Goal: Transaction & Acquisition: Purchase product/service

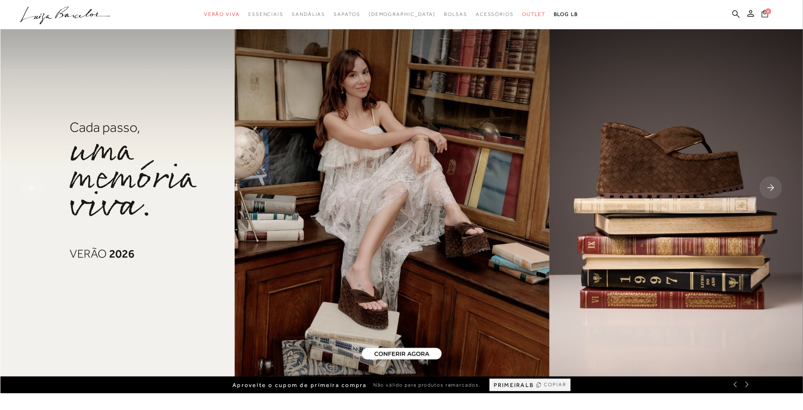
click at [401, 11] on span "[DEMOGRAPHIC_DATA]" at bounding box center [402, 14] width 67 height 6
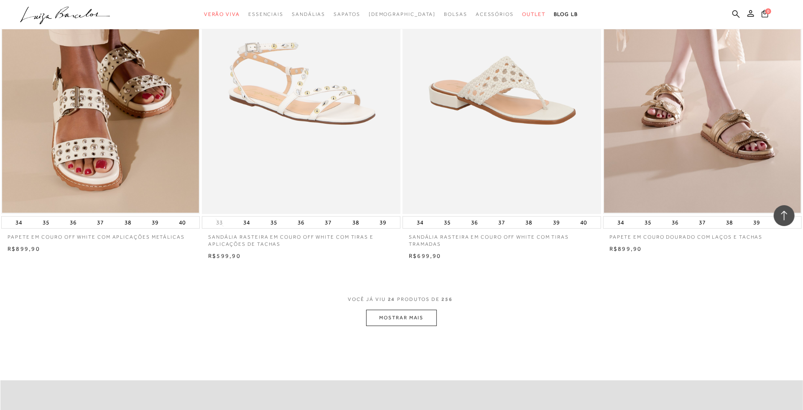
scroll to position [1908, 0]
click at [401, 317] on button "MOSTRAR MAIS" at bounding box center [401, 317] width 70 height 16
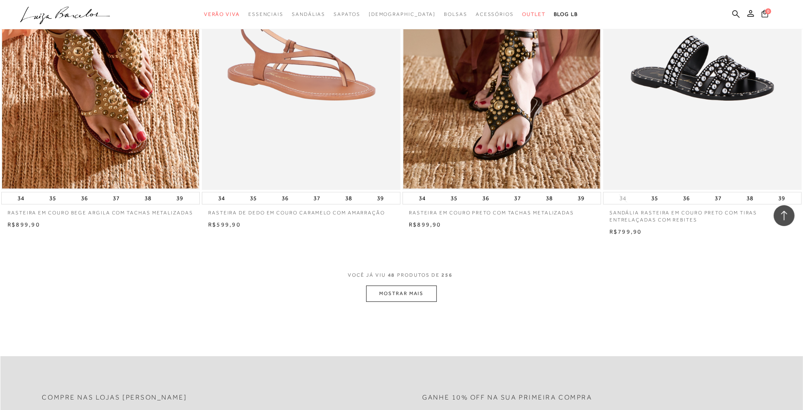
scroll to position [4049, 0]
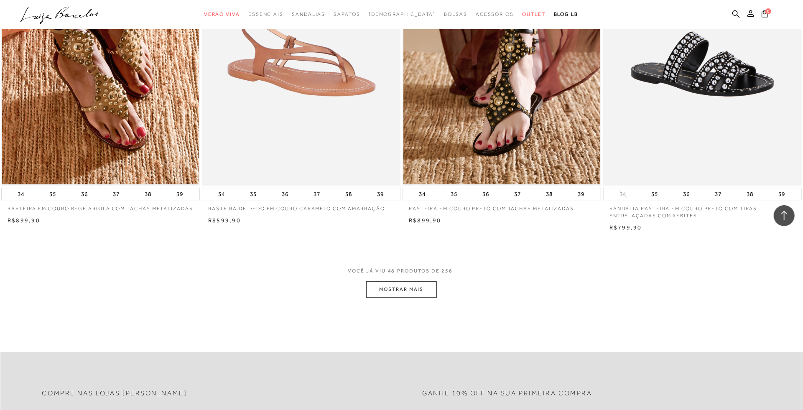
drag, startPoint x: 317, startPoint y: 143, endPoint x: 399, endPoint y: 272, distance: 152.9
click at [399, 281] on button "MOSTRAR MAIS" at bounding box center [401, 289] width 70 height 16
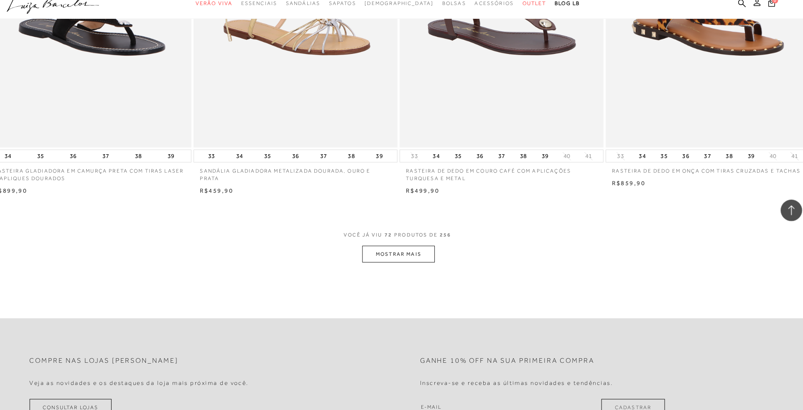
scroll to position [6195, 0]
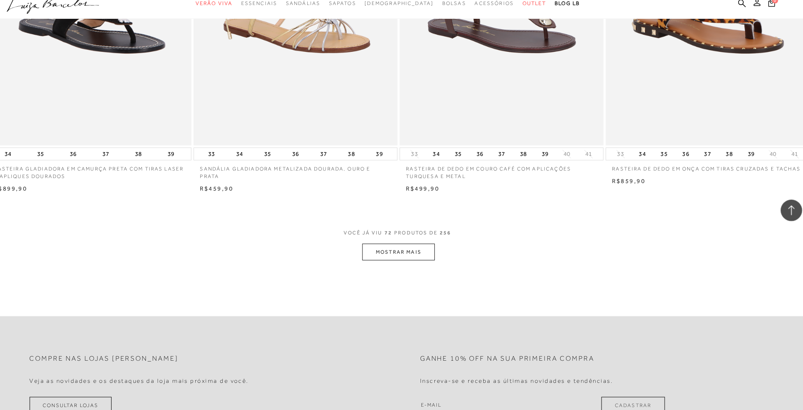
click at [381, 248] on button "MOSTRAR MAIS" at bounding box center [401, 256] width 70 height 16
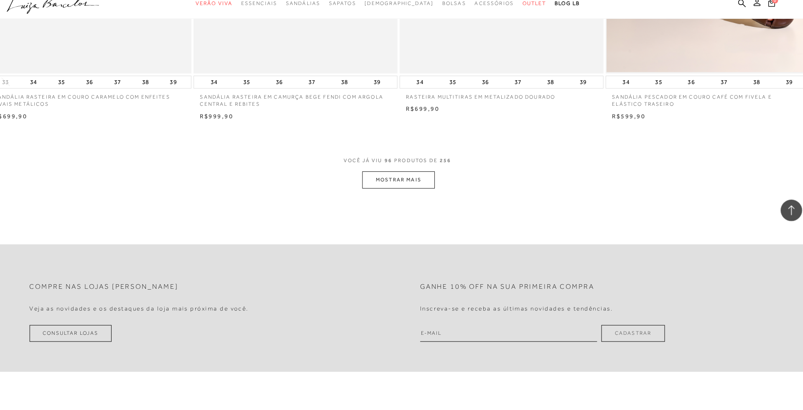
scroll to position [8391, 0]
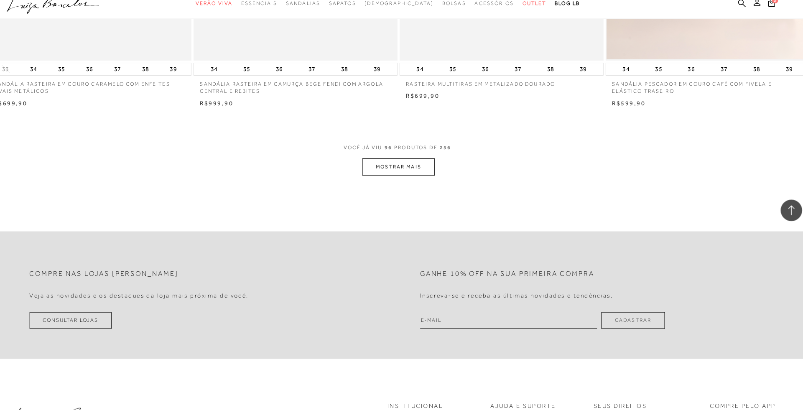
click at [396, 165] on button "MOSTRAR MAIS" at bounding box center [401, 173] width 70 height 16
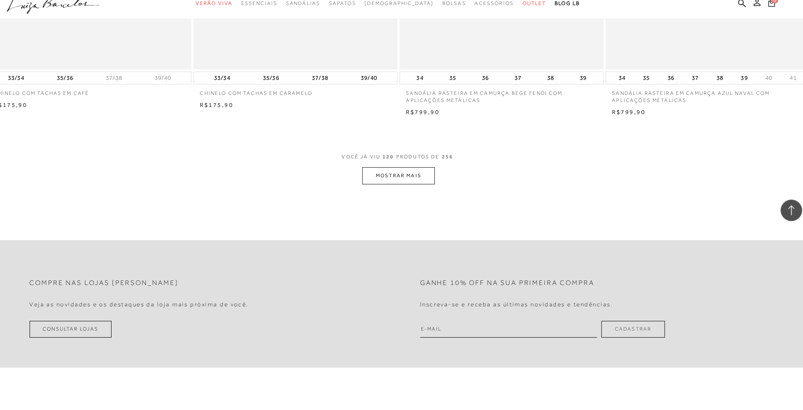
scroll to position [10478, 0]
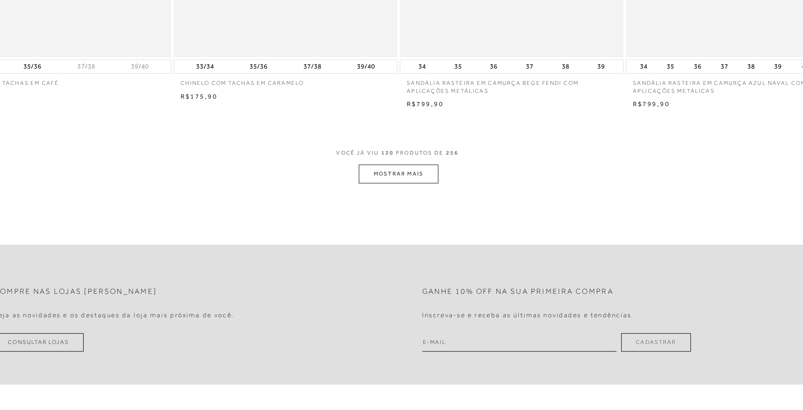
click at [366, 192] on button "MOSTRAR MAIS" at bounding box center [401, 200] width 70 height 16
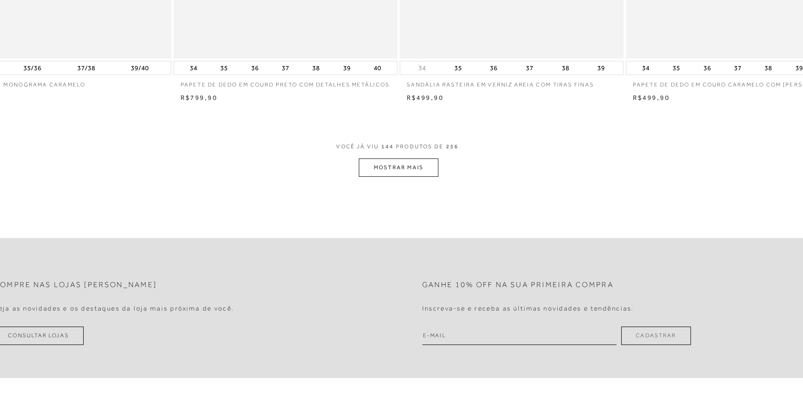
scroll to position [12584, 0]
click at [366, 185] on button "MOSTRAR MAIS" at bounding box center [401, 193] width 70 height 16
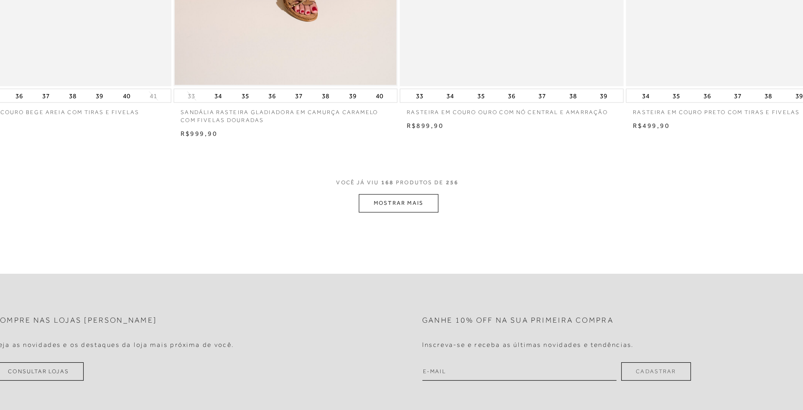
scroll to position [14667, 0]
click at [366, 216] on button "MOSTRAR MAIS" at bounding box center [401, 224] width 70 height 16
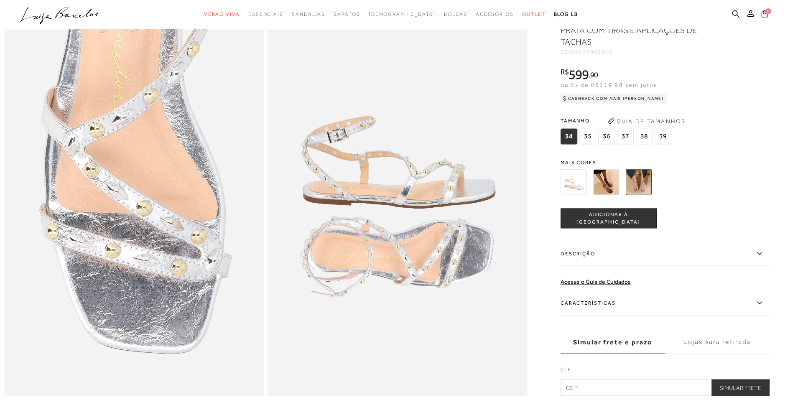
scroll to position [703, 0]
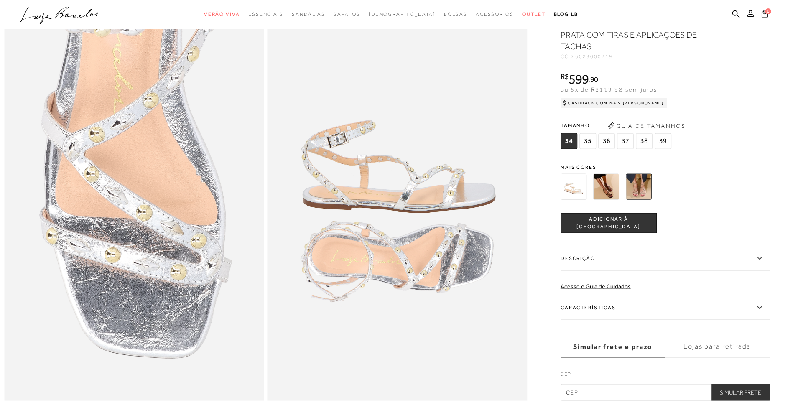
click at [604, 188] on img at bounding box center [606, 187] width 26 height 26
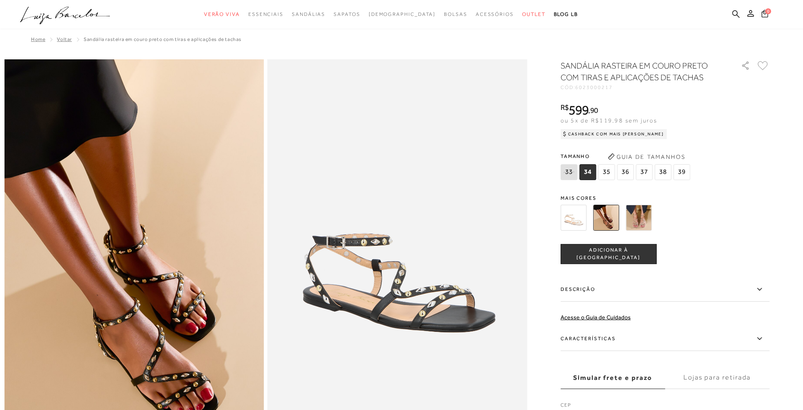
click at [642, 203] on div at bounding box center [655, 217] width 194 height 31
click at [643, 211] on img at bounding box center [639, 218] width 26 height 26
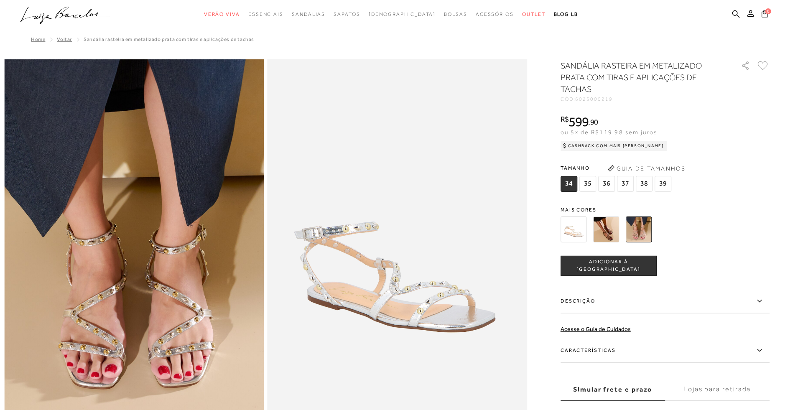
click at [570, 234] on img at bounding box center [574, 230] width 26 height 26
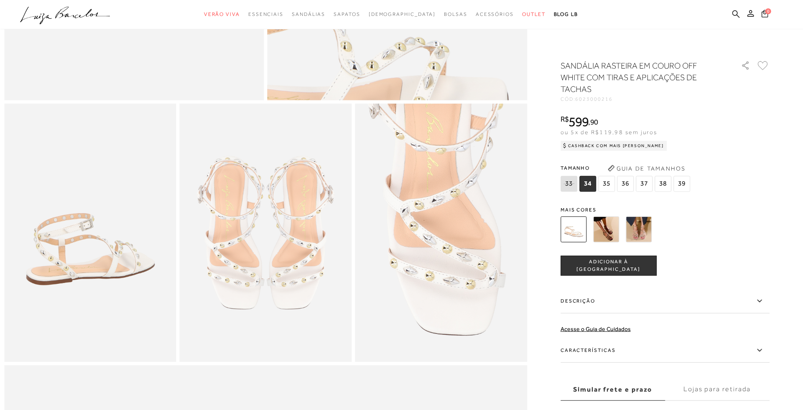
scroll to position [350, 0]
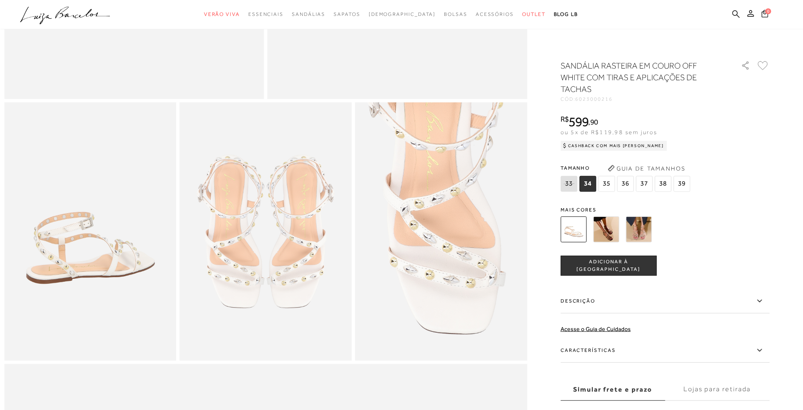
click at [604, 230] on img at bounding box center [606, 230] width 26 height 26
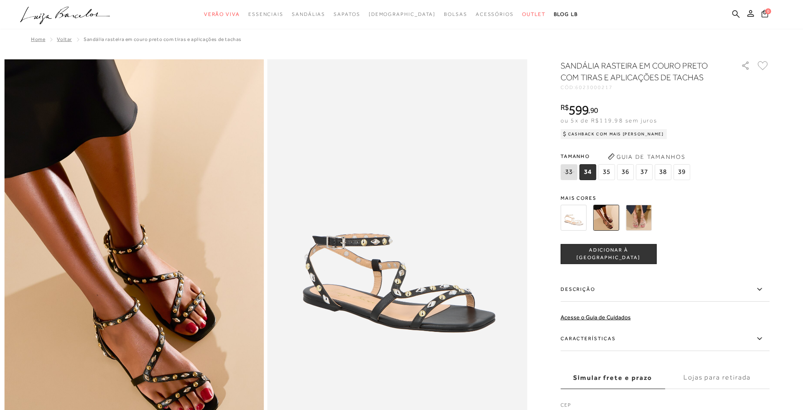
click at [644, 206] on img at bounding box center [639, 218] width 26 height 26
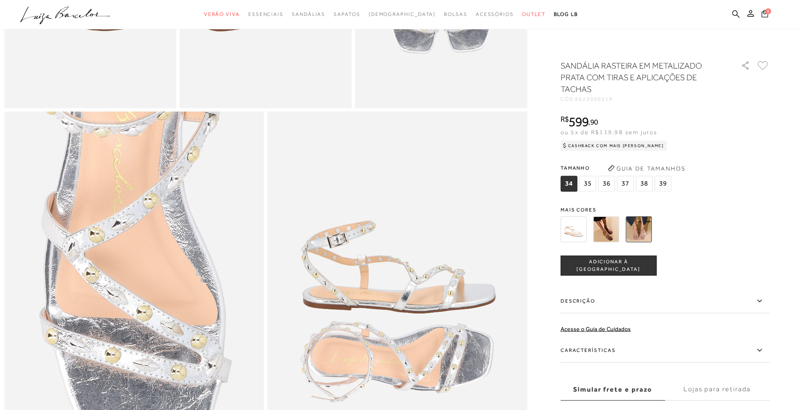
scroll to position [599, 0]
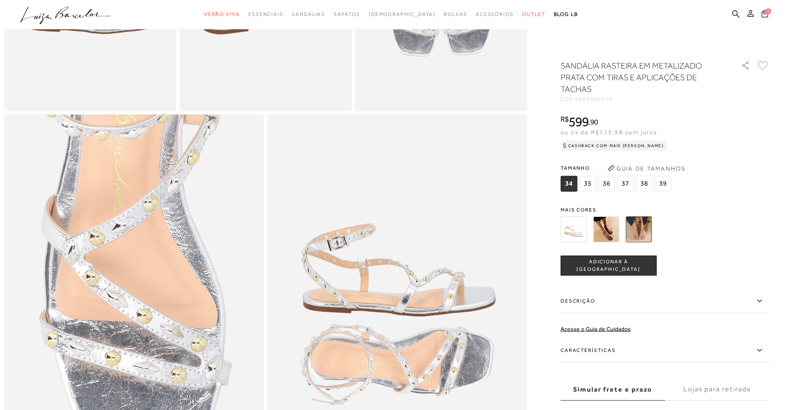
click at [584, 183] on span "35" at bounding box center [587, 184] width 17 height 16
click at [641, 271] on button "ADICIONAR À [GEOGRAPHIC_DATA]" at bounding box center [609, 266] width 96 height 20
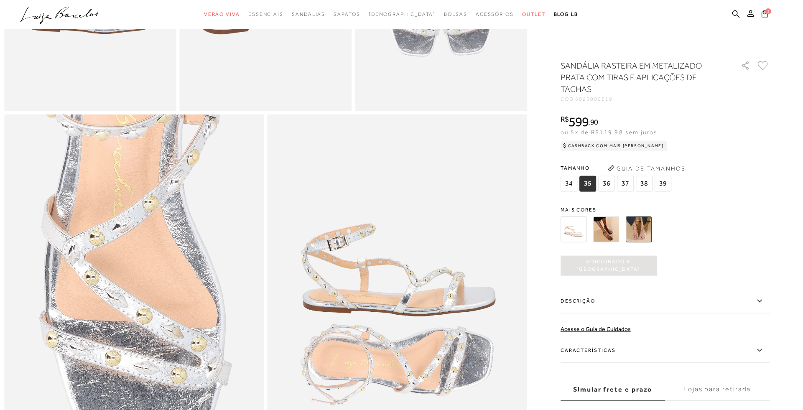
scroll to position [0, 0]
click at [627, 223] on img at bounding box center [639, 230] width 26 height 26
click at [647, 230] on img at bounding box center [639, 230] width 26 height 26
click at [608, 233] on img at bounding box center [606, 230] width 26 height 26
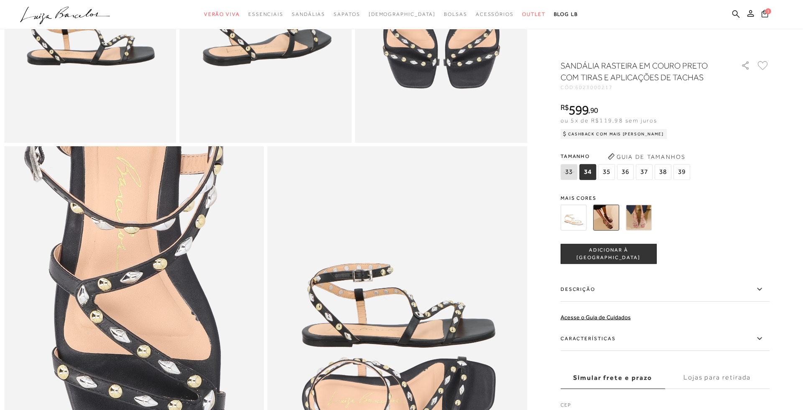
scroll to position [604, 0]
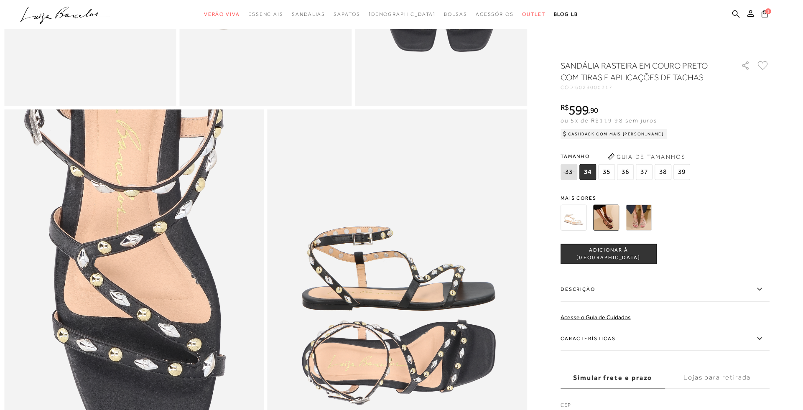
click at [604, 174] on span "35" at bounding box center [606, 172] width 17 height 16
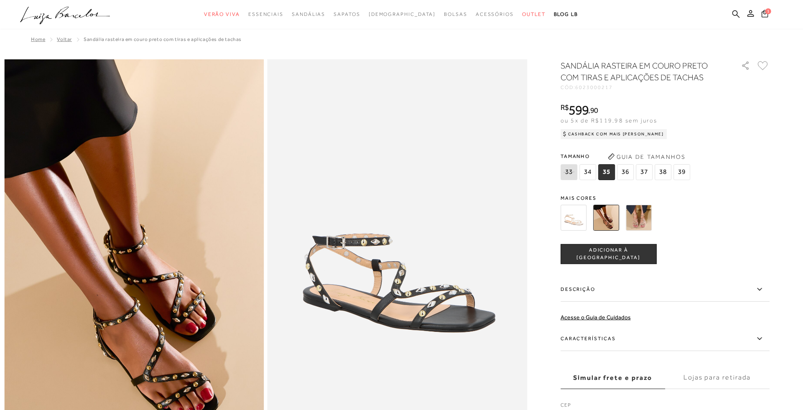
scroll to position [0, 0]
click at [631, 222] on img at bounding box center [639, 218] width 26 height 26
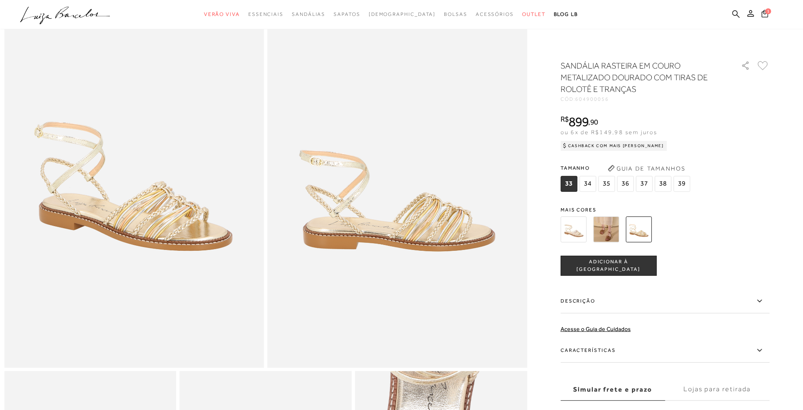
scroll to position [79, 0]
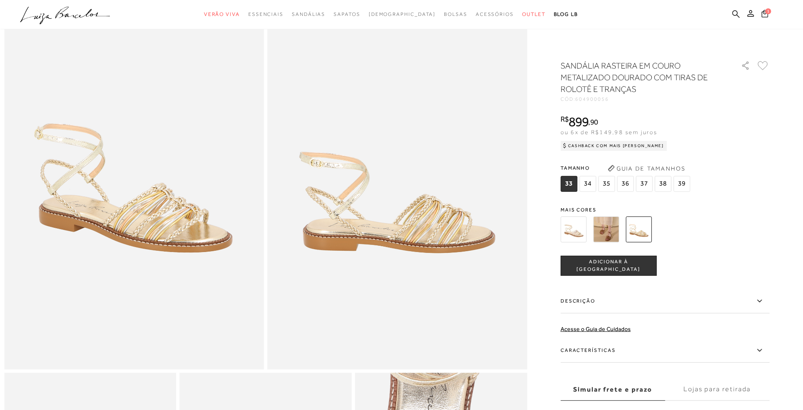
click at [603, 222] on img at bounding box center [606, 230] width 26 height 26
click at [611, 230] on img at bounding box center [606, 230] width 26 height 26
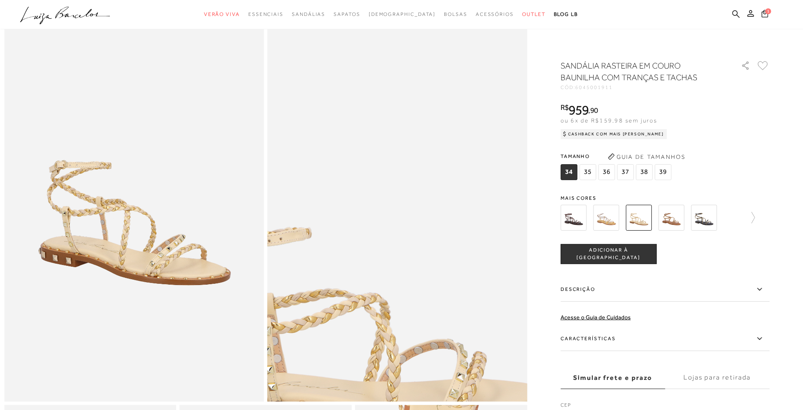
scroll to position [51, 0]
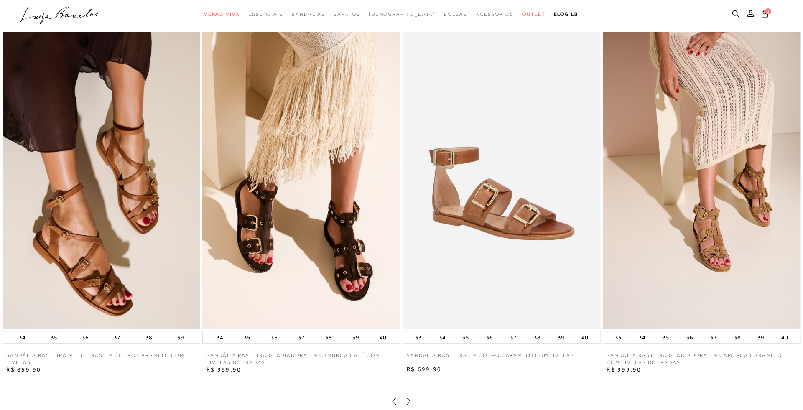
scroll to position [1613, 0]
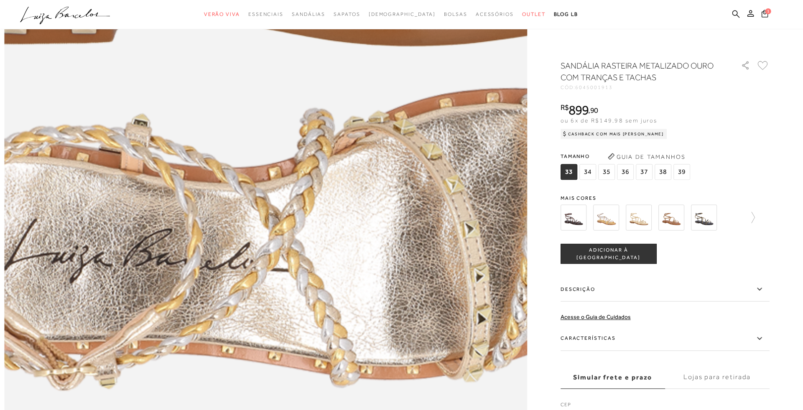
scroll to position [868, 0]
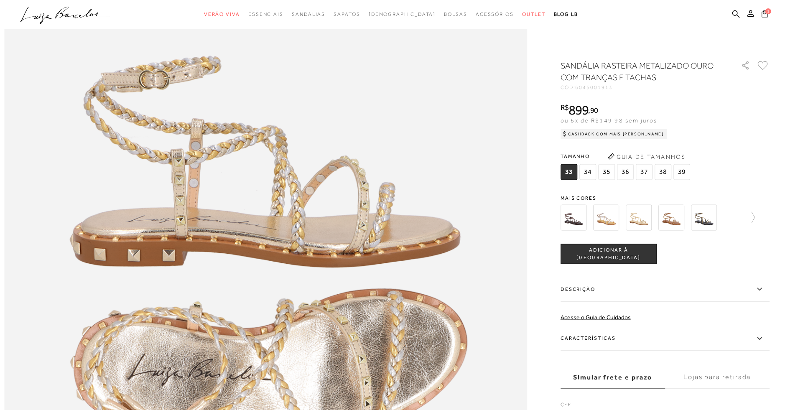
click at [580, 222] on img at bounding box center [574, 218] width 26 height 26
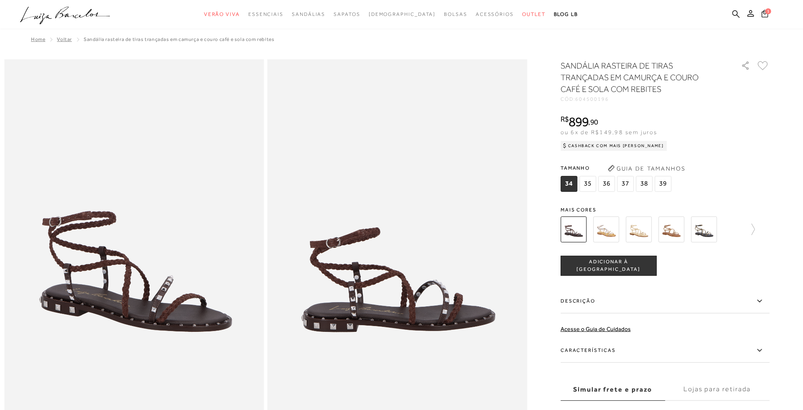
click at [696, 231] on img at bounding box center [704, 230] width 26 height 26
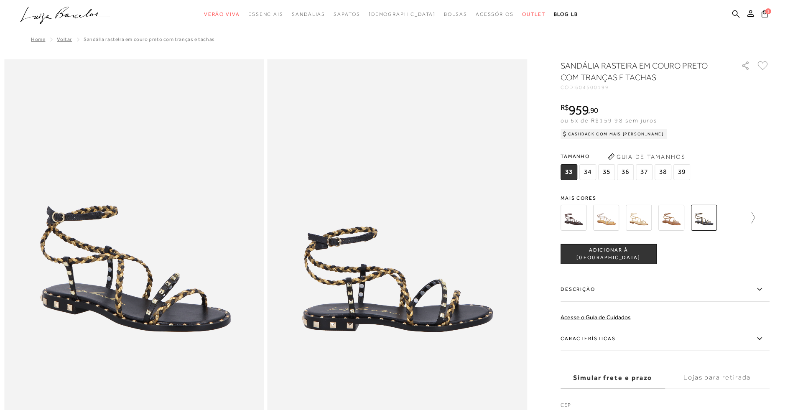
click at [748, 217] on icon at bounding box center [749, 218] width 12 height 12
click at [660, 217] on img at bounding box center [653, 218] width 26 height 26
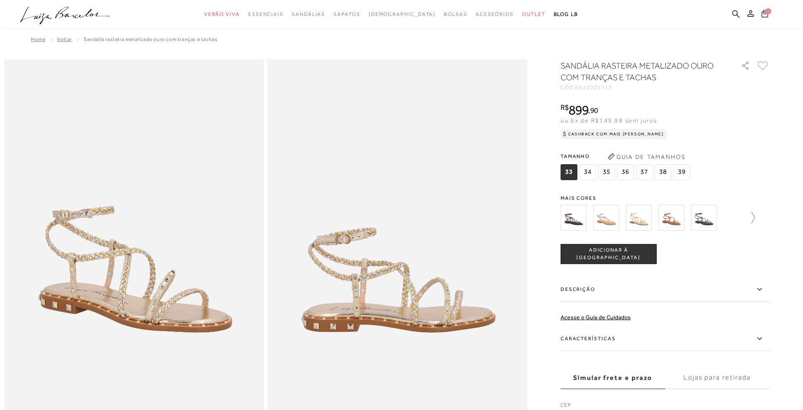
click at [745, 219] on icon at bounding box center [749, 218] width 12 height 12
click at [691, 221] on img at bounding box center [686, 218] width 26 height 26
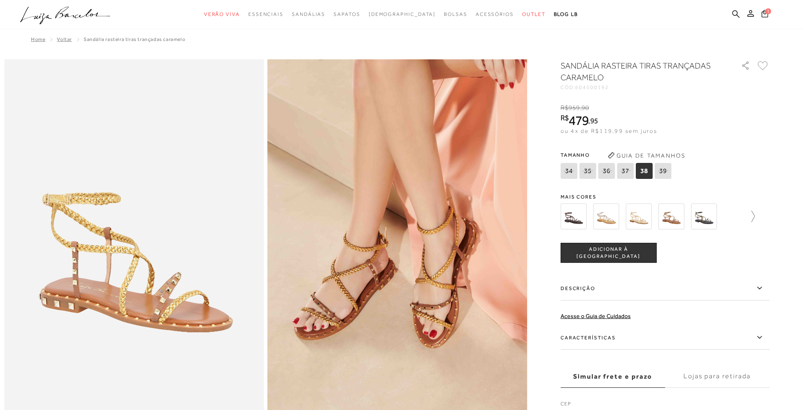
click at [752, 217] on icon at bounding box center [749, 217] width 12 height 12
click at [660, 223] on img at bounding box center [653, 217] width 26 height 26
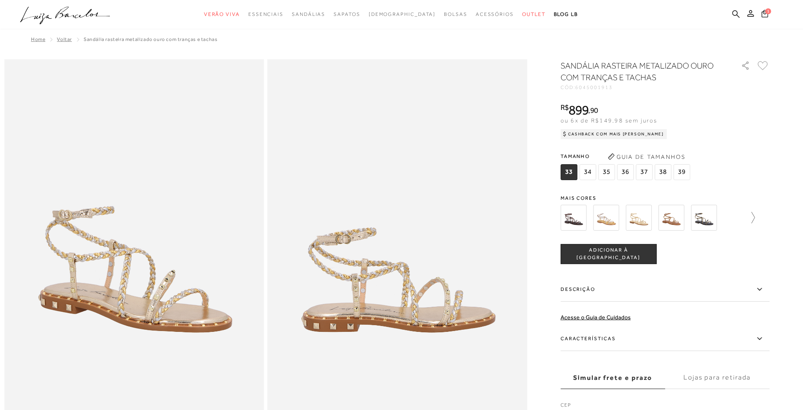
click at [750, 214] on icon at bounding box center [749, 218] width 12 height 12
click at [599, 223] on img at bounding box center [588, 218] width 26 height 26
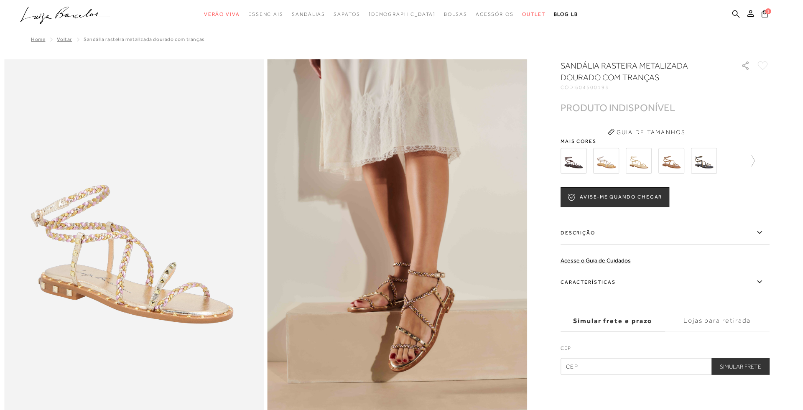
click at [728, 165] on div at bounding box center [648, 160] width 180 height 31
drag, startPoint x: 743, startPoint y: 159, endPoint x: 747, endPoint y: 159, distance: 4.6
click at [747, 159] on icon at bounding box center [749, 161] width 12 height 12
click at [604, 164] on div at bounding box center [670, 160] width 194 height 31
click at [626, 163] on img at bounding box center [621, 161] width 26 height 26
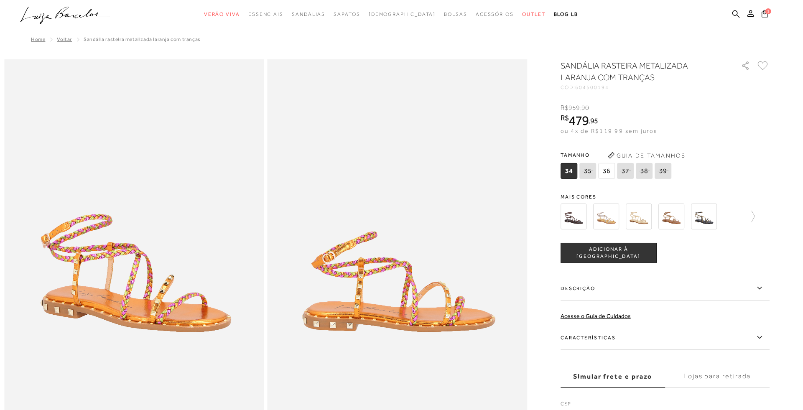
click at [614, 223] on img at bounding box center [606, 217] width 26 height 26
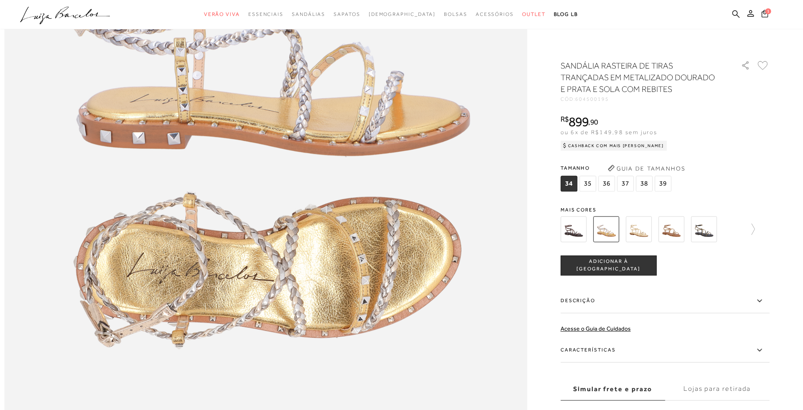
scroll to position [961, 0]
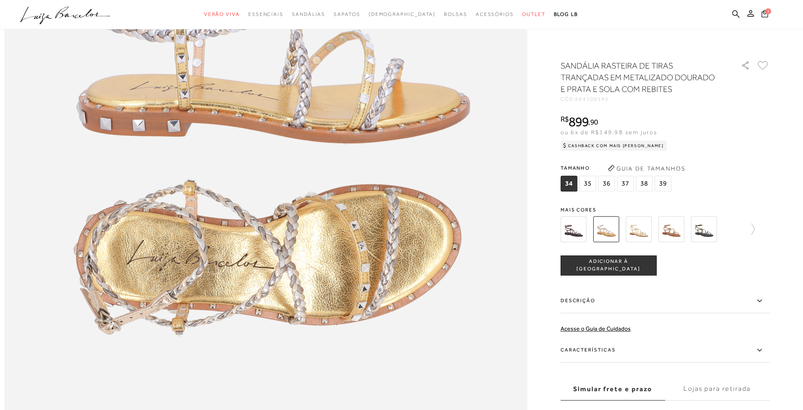
click at [642, 230] on img at bounding box center [639, 230] width 26 height 26
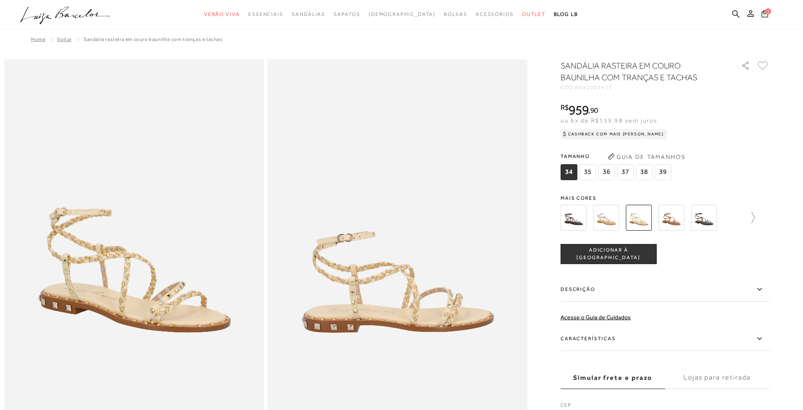
click at [751, 225] on link at bounding box center [749, 217] width 12 height 31
click at [593, 228] on img at bounding box center [588, 218] width 26 height 26
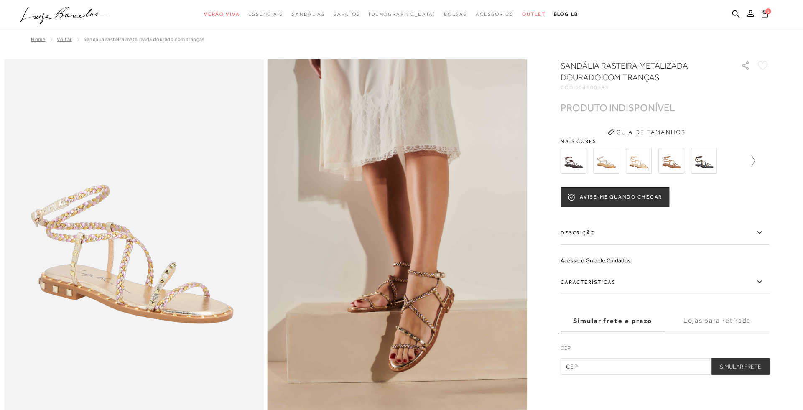
click at [755, 159] on link at bounding box center [749, 160] width 12 height 31
click at [755, 159] on div at bounding box center [670, 160] width 194 height 31
click at [684, 166] on img at bounding box center [686, 161] width 26 height 26
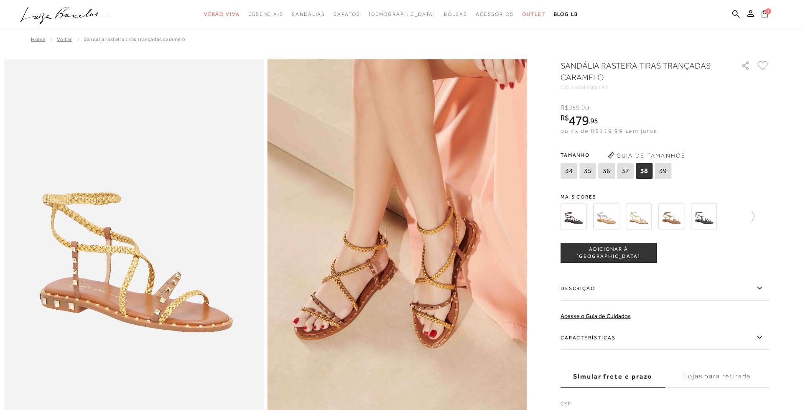
click at [704, 214] on img at bounding box center [704, 217] width 26 height 26
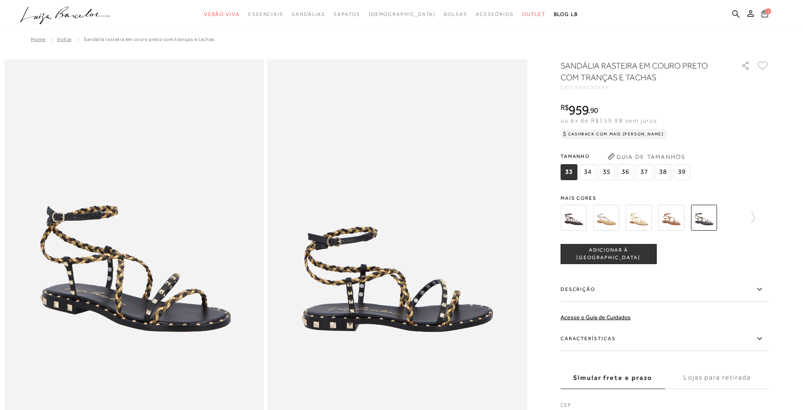
click at [642, 218] on img at bounding box center [639, 218] width 26 height 26
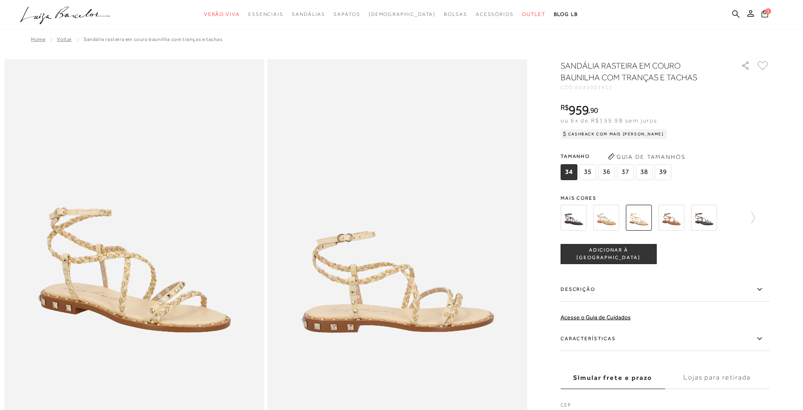
click at [611, 219] on img at bounding box center [606, 218] width 26 height 26
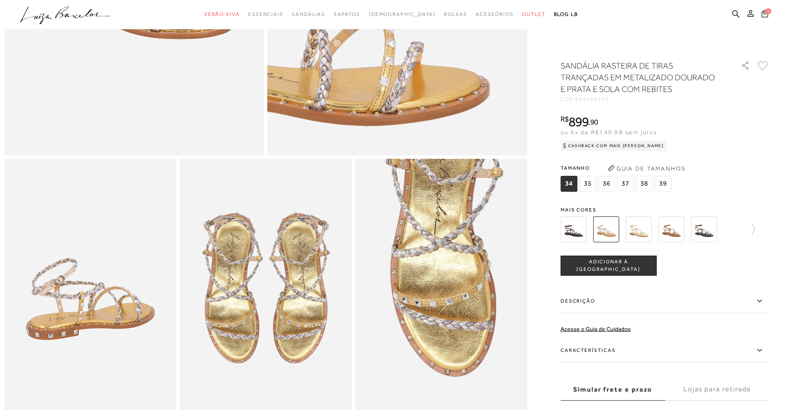
scroll to position [298, 0]
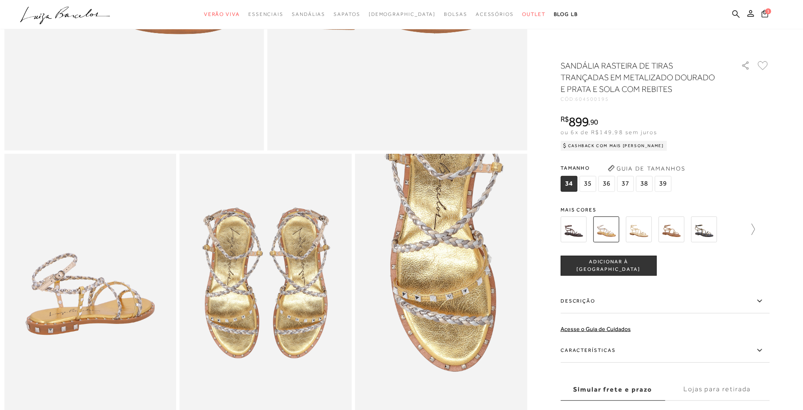
click at [750, 221] on link at bounding box center [749, 229] width 12 height 31
click at [599, 226] on img at bounding box center [588, 230] width 26 height 26
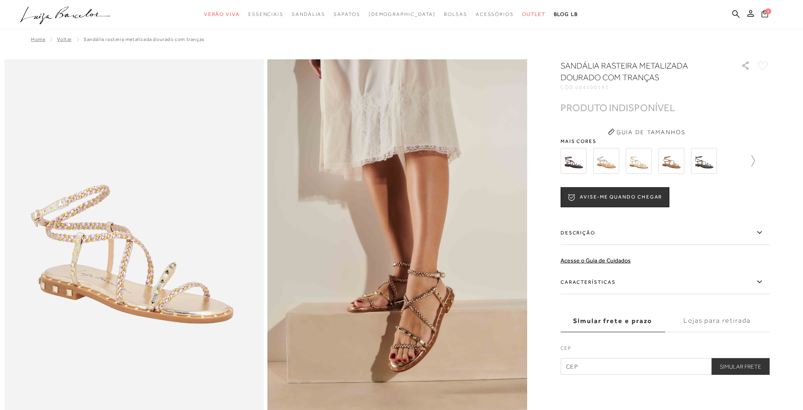
click at [752, 161] on icon at bounding box center [749, 161] width 12 height 12
click at [658, 156] on img at bounding box center [653, 161] width 26 height 26
